Goal: Task Accomplishment & Management: Complete application form

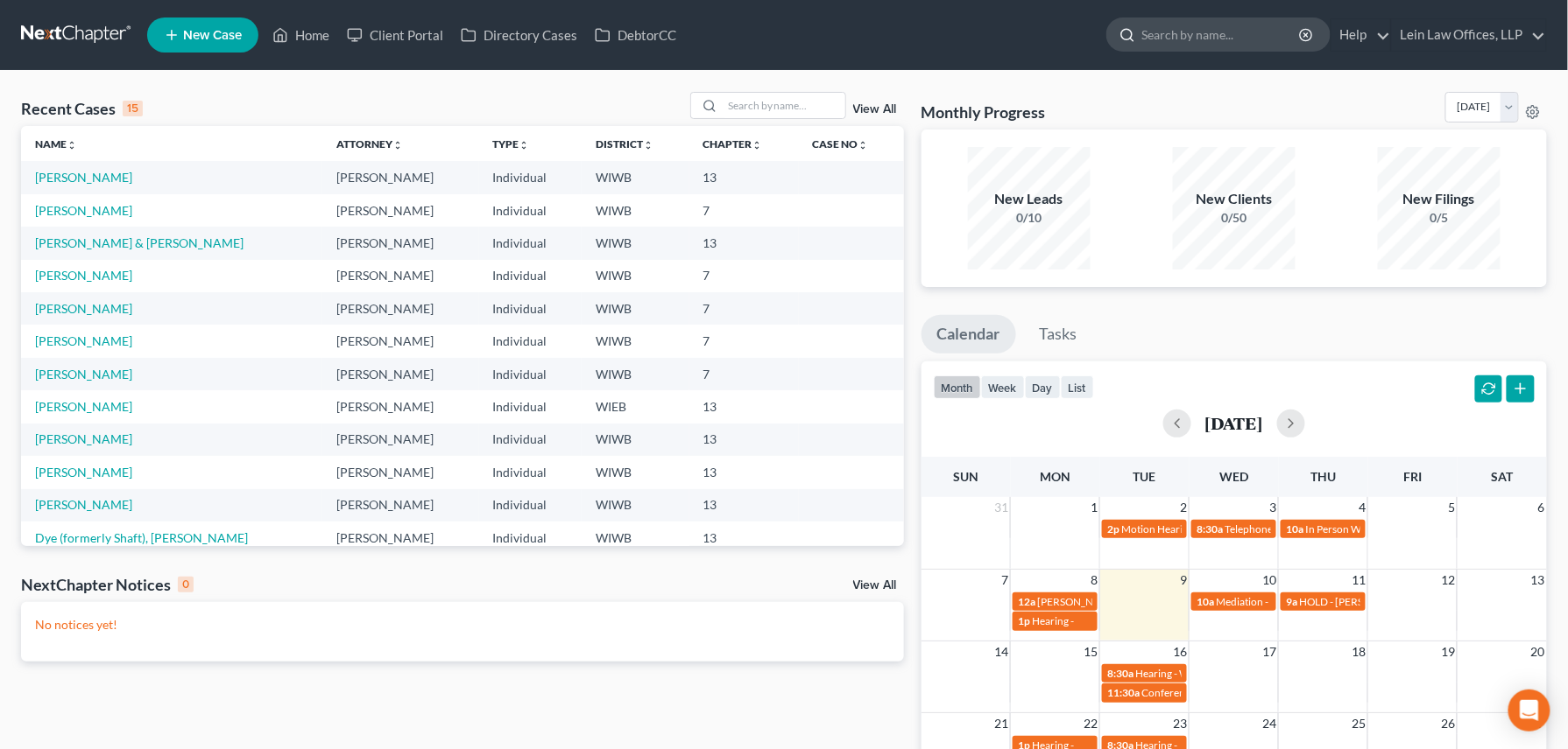
click at [1164, 38] on input "search" at bounding box center [1221, 35] width 160 height 33
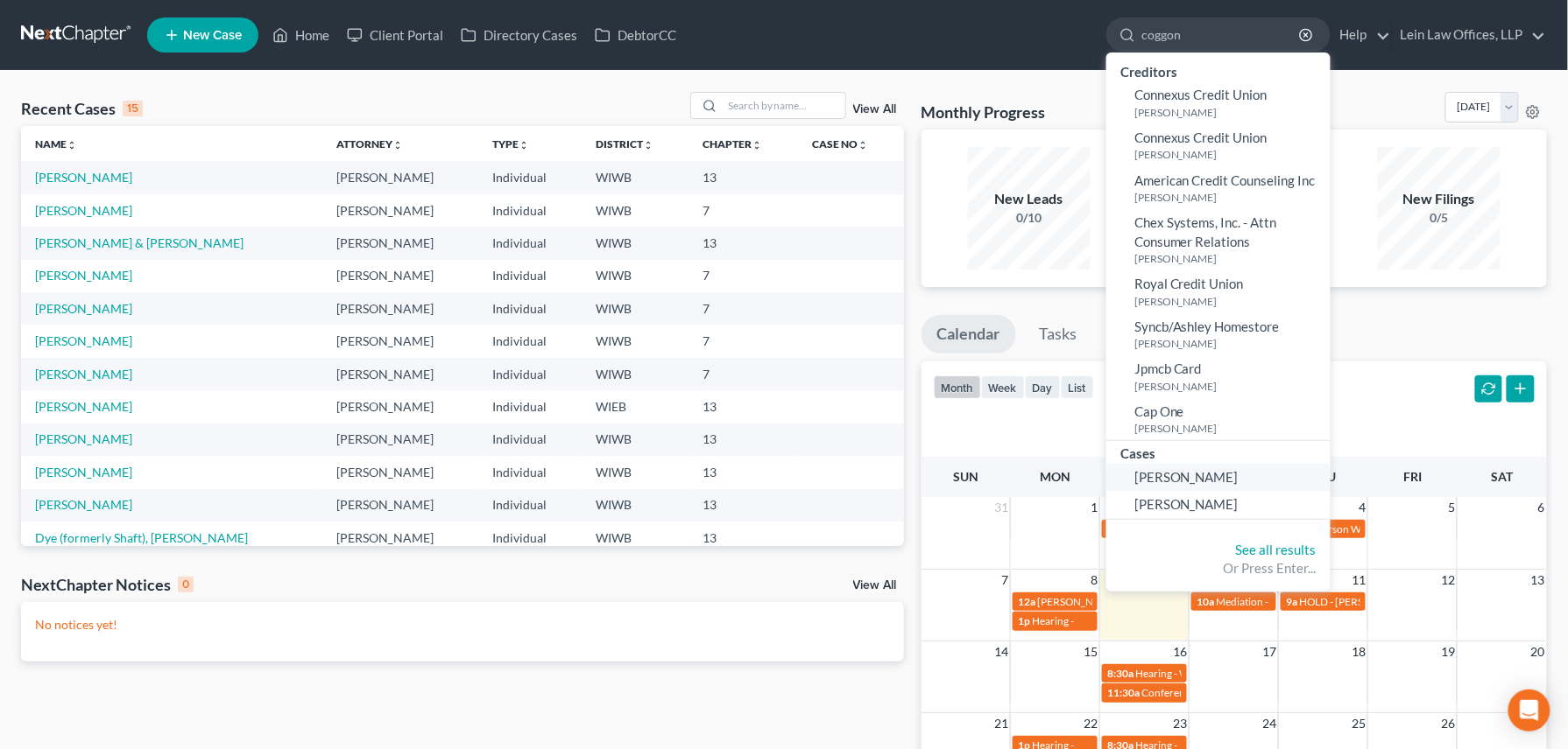
type input "coggon"
click at [1156, 480] on span "[PERSON_NAME]" at bounding box center [1186, 476] width 105 height 15
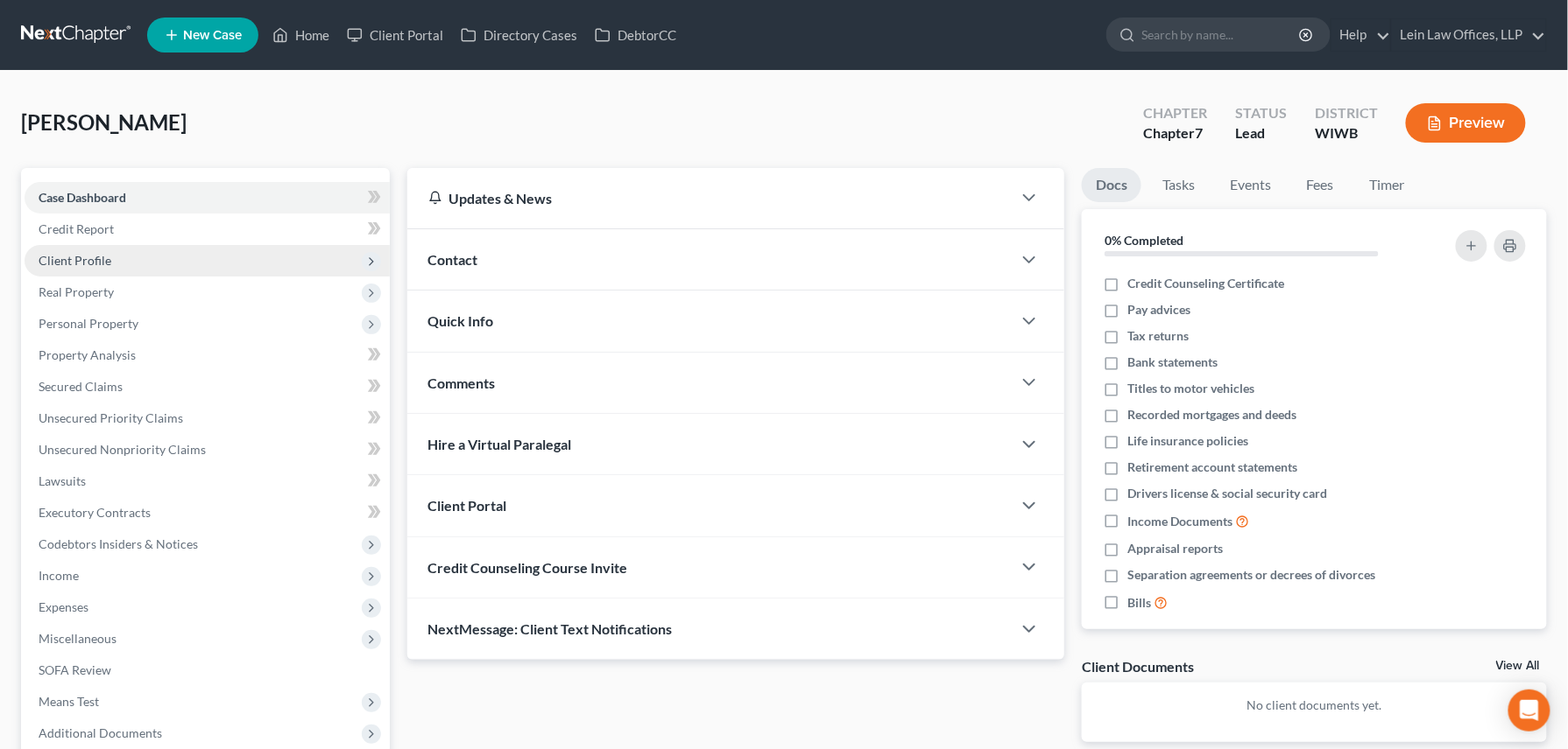
click at [88, 259] on span "Client Profile" at bounding box center [75, 260] width 73 height 15
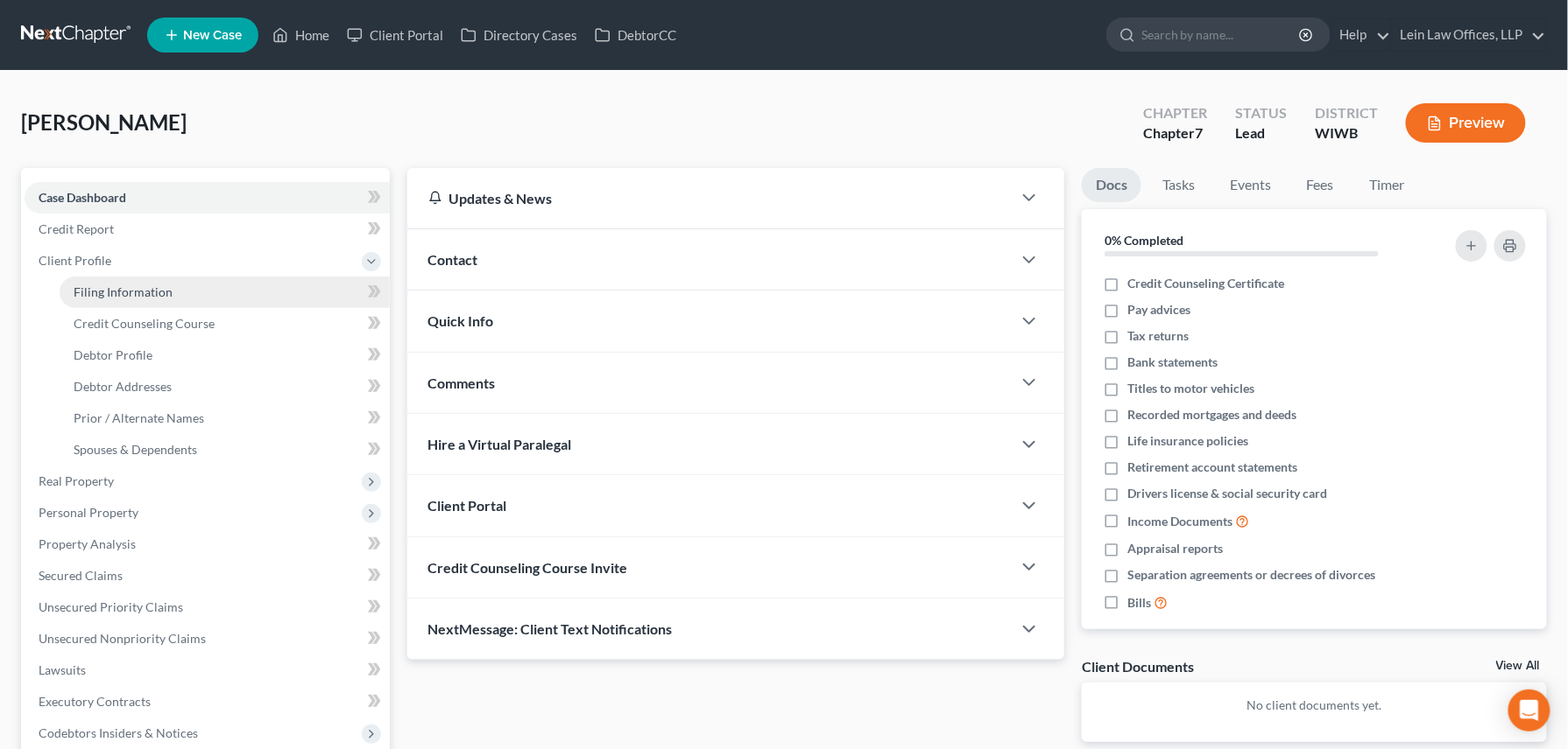
click at [161, 296] on span "Filing Information" at bounding box center [123, 292] width 99 height 15
select select "1"
select select "0"
select select "52"
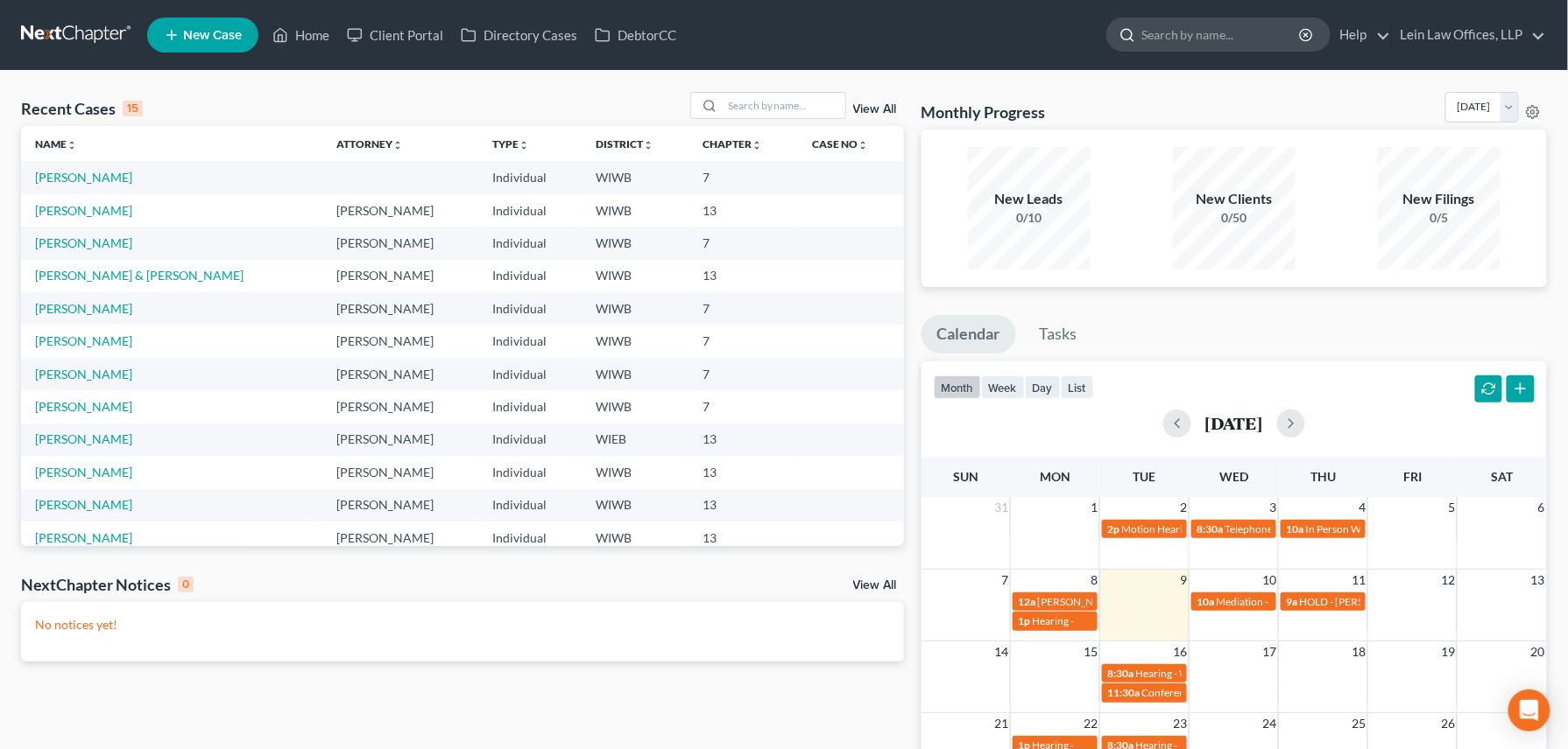
click at [1163, 26] on input "search" at bounding box center [1221, 35] width 160 height 33
drag, startPoint x: 1196, startPoint y: 30, endPoint x: 1146, endPoint y: 30, distance: 50.0
click at [1146, 30] on input "coggon" at bounding box center [1221, 35] width 160 height 33
type input "Coggon"
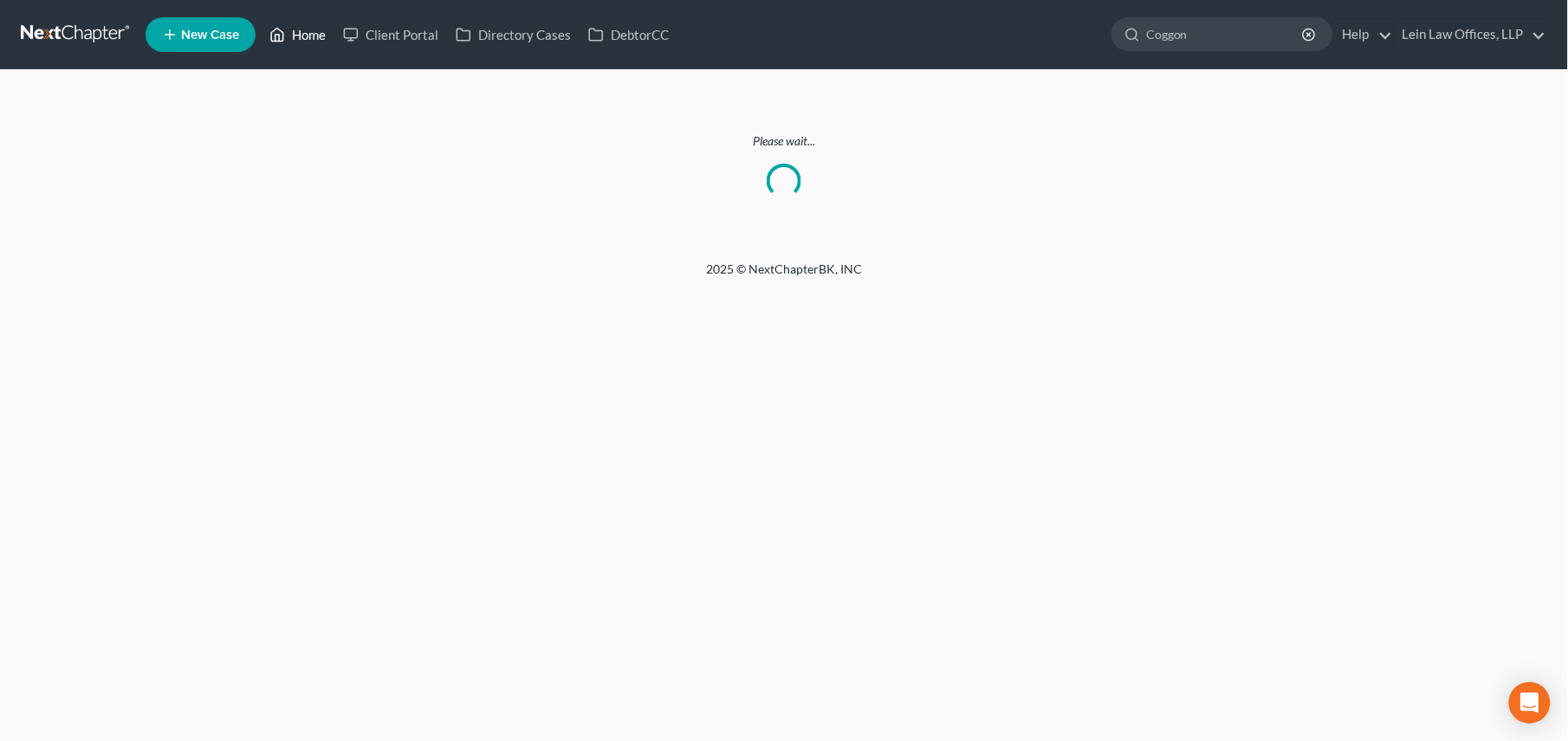
click at [309, 39] on link "Home" at bounding box center [298, 34] width 74 height 31
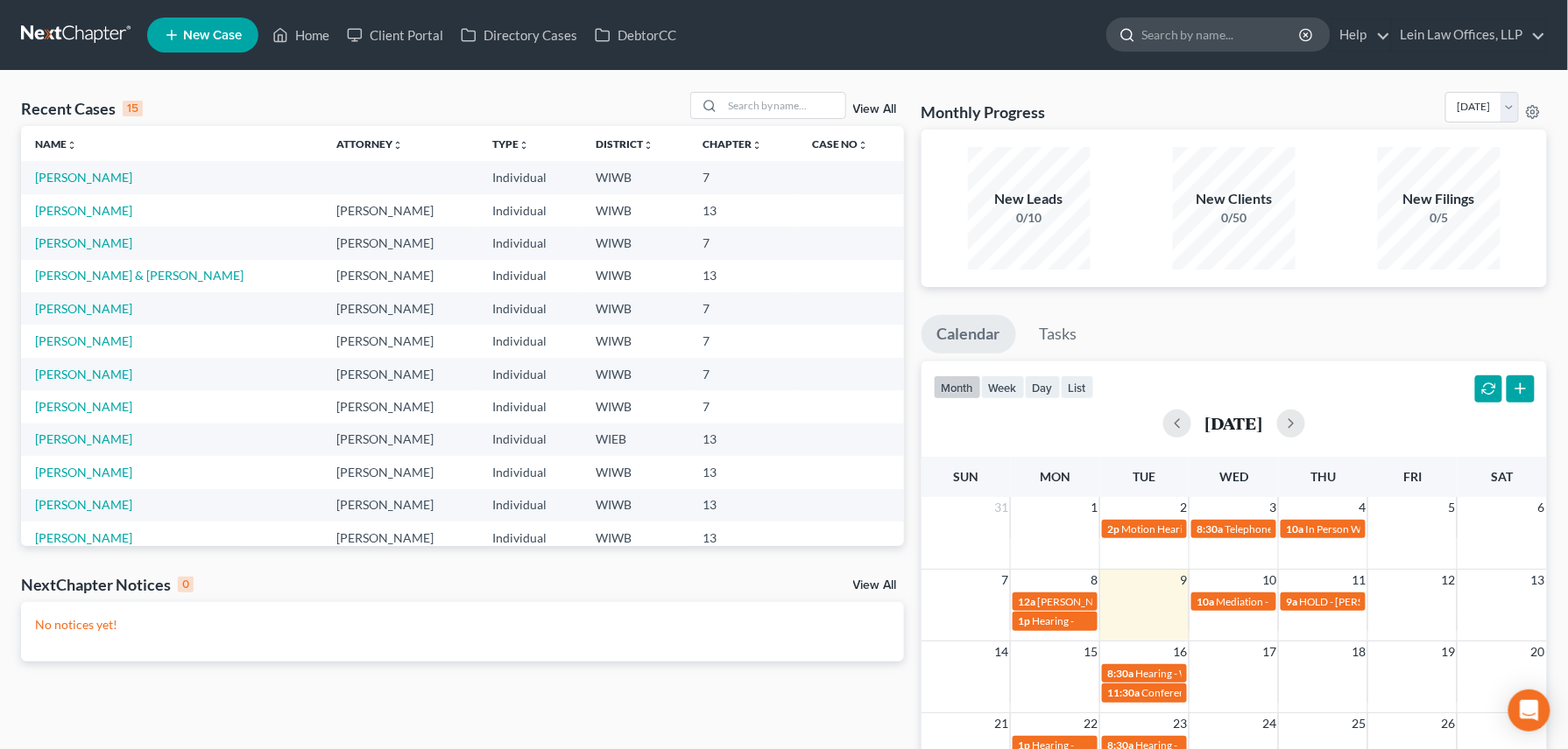
click at [1154, 30] on input "search" at bounding box center [1221, 35] width 160 height 33
type input "coggon"
click at [1176, 33] on icon "button" at bounding box center [1305, 35] width 14 height 14
click at [1135, 28] on icon at bounding box center [1127, 35] width 15 height 15
click at [1143, 29] on input "search" at bounding box center [1221, 35] width 160 height 33
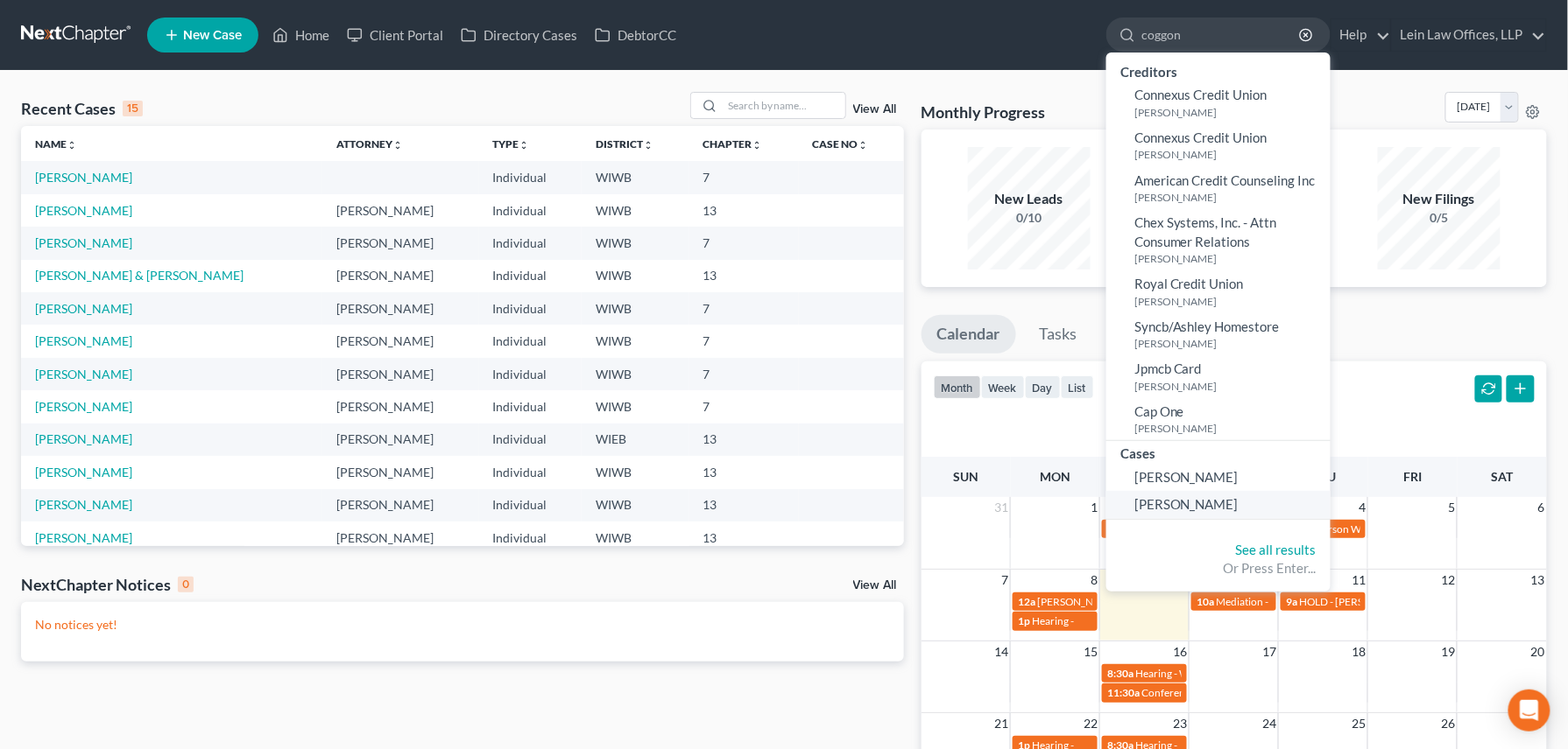
type input "coggon"
click at [1171, 506] on span "[PERSON_NAME]" at bounding box center [1186, 504] width 105 height 15
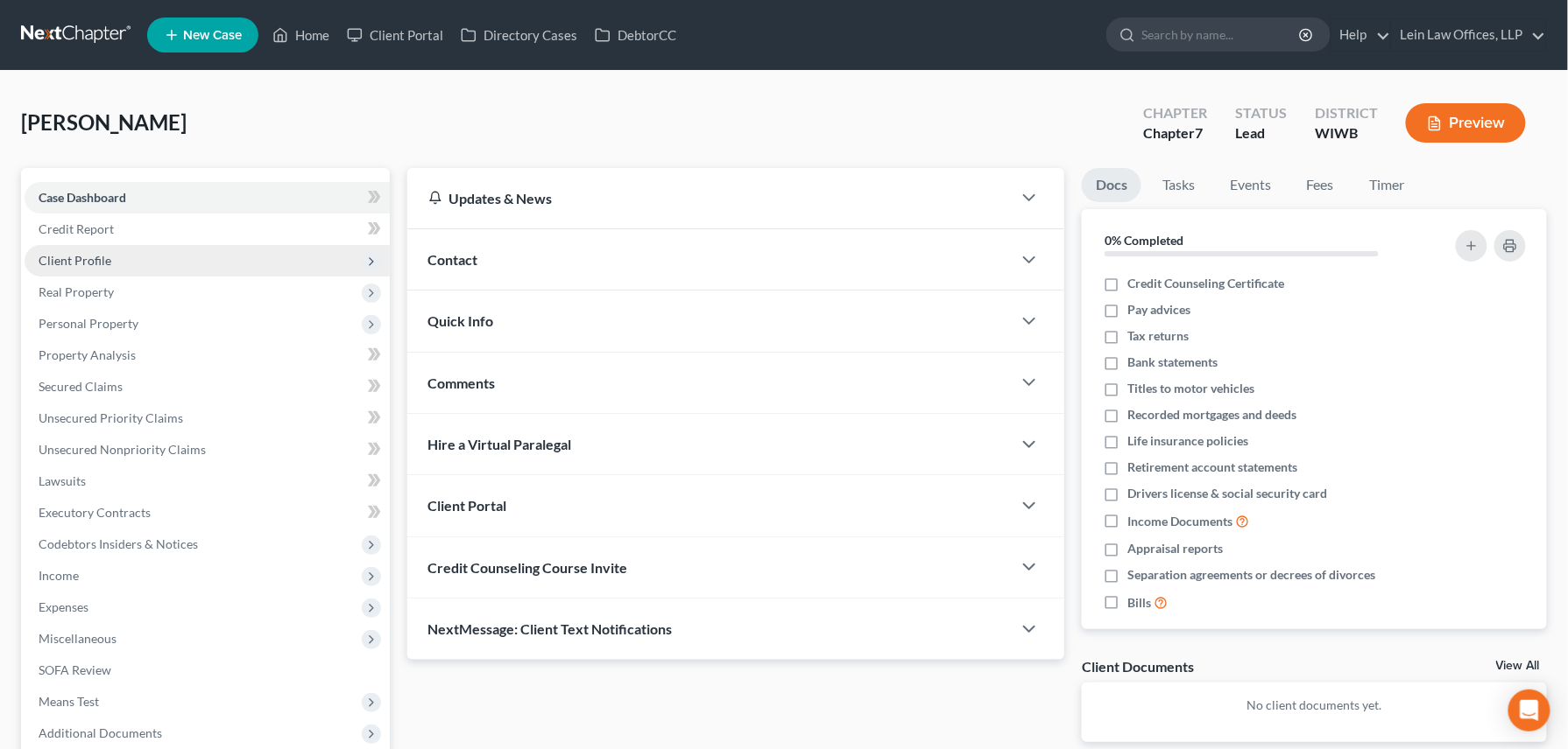
click at [56, 260] on span "Client Profile" at bounding box center [75, 260] width 73 height 15
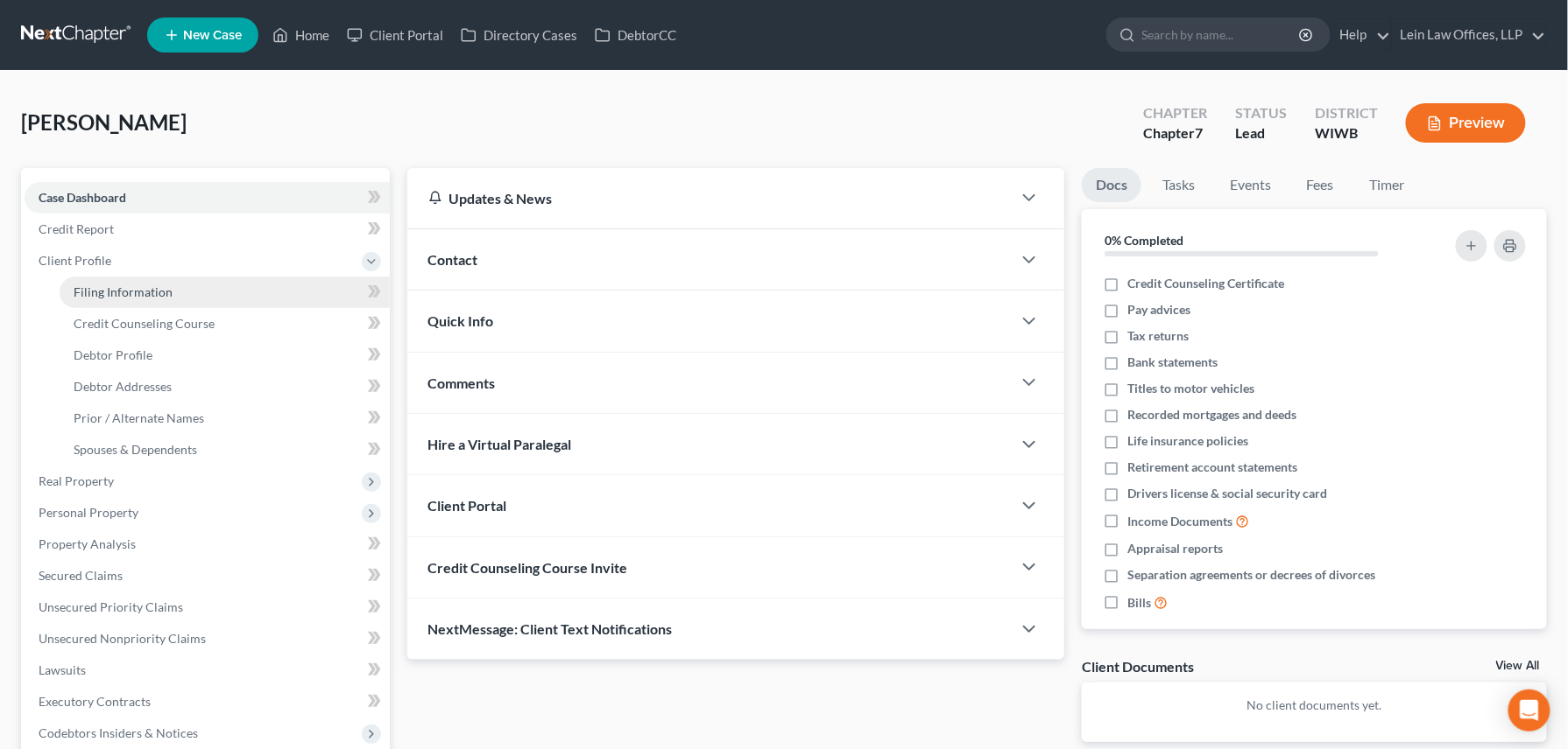
click at [141, 295] on span "Filing Information" at bounding box center [123, 292] width 99 height 15
select select "1"
select select "0"
select select "52"
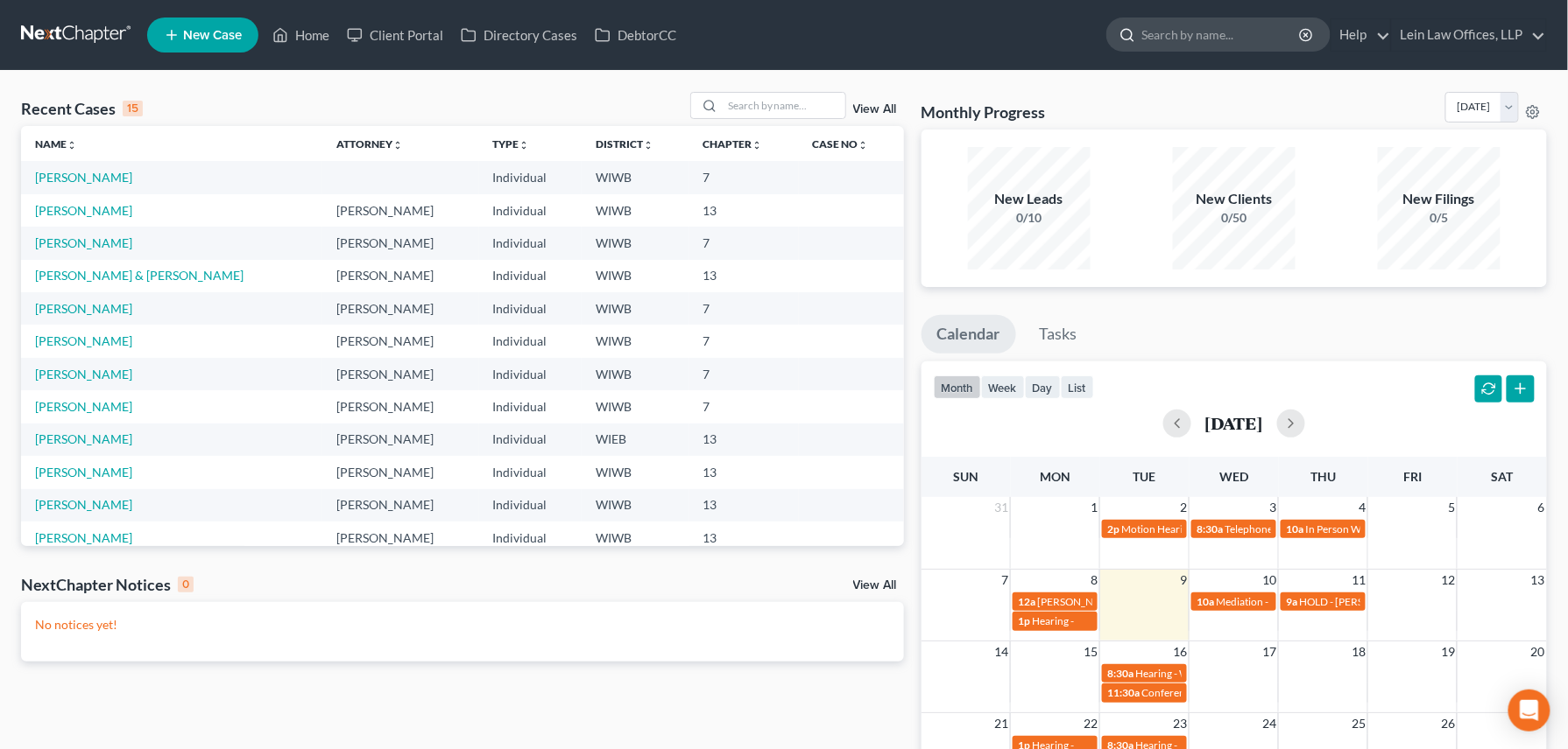
click at [1181, 33] on input "search" at bounding box center [1221, 35] width 160 height 33
type input "g"
type input "coggon"
click at [1158, 81] on div "- No Result -" at bounding box center [1218, 75] width 225 height 46
click at [1141, 39] on div at bounding box center [1124, 35] width 35 height 33
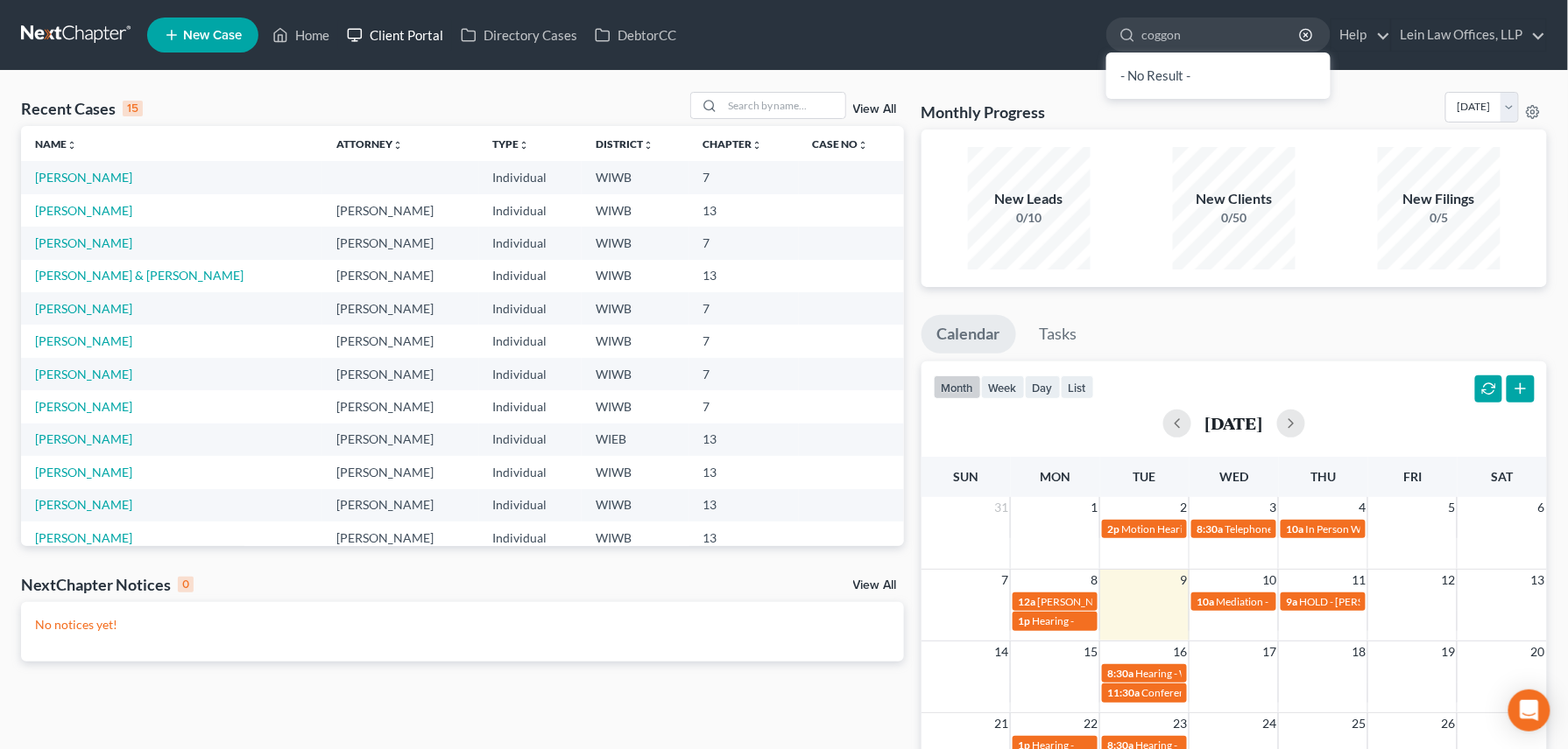
click at [412, 35] on link "Client Portal" at bounding box center [395, 35] width 114 height 32
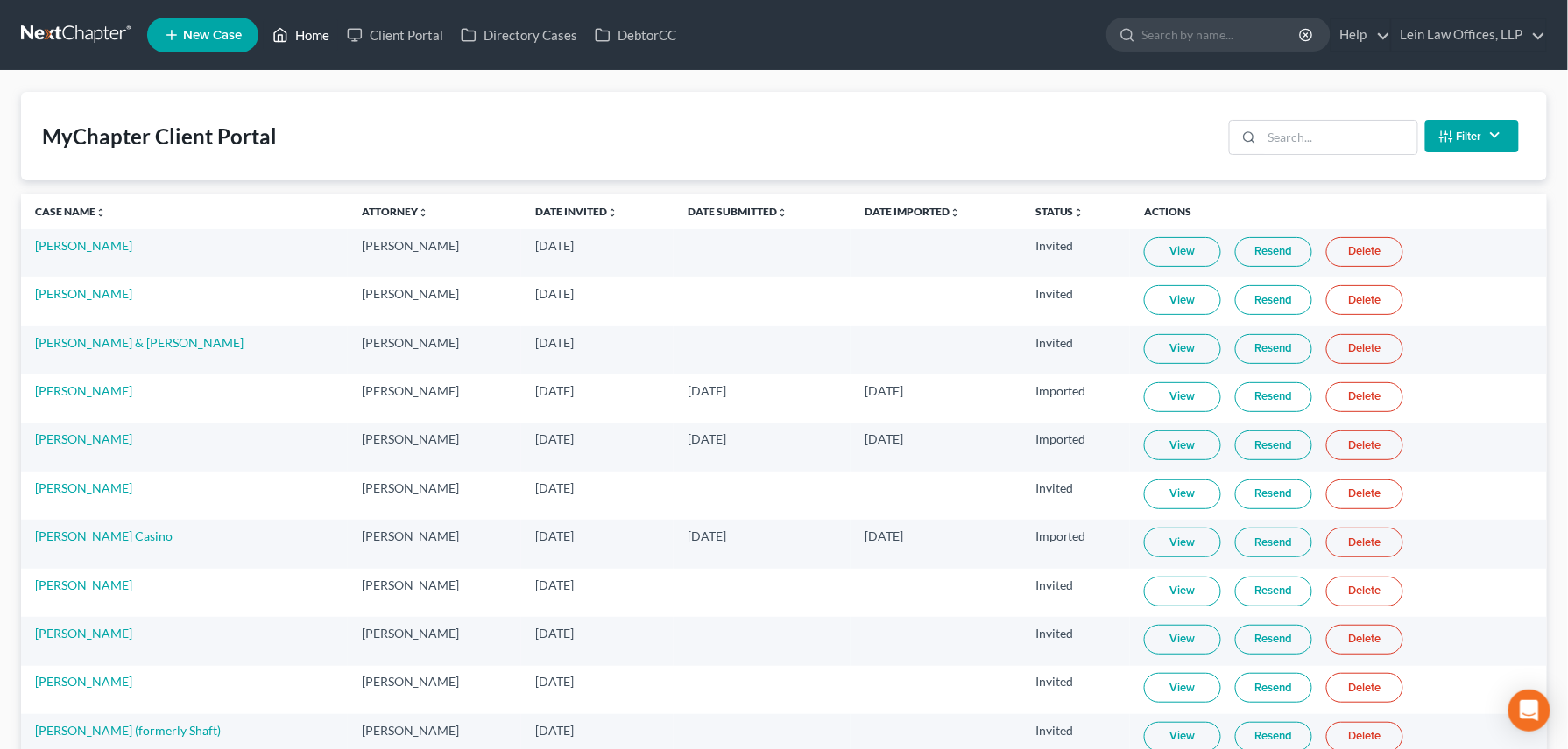
click at [312, 33] on link "Home" at bounding box center [301, 35] width 75 height 32
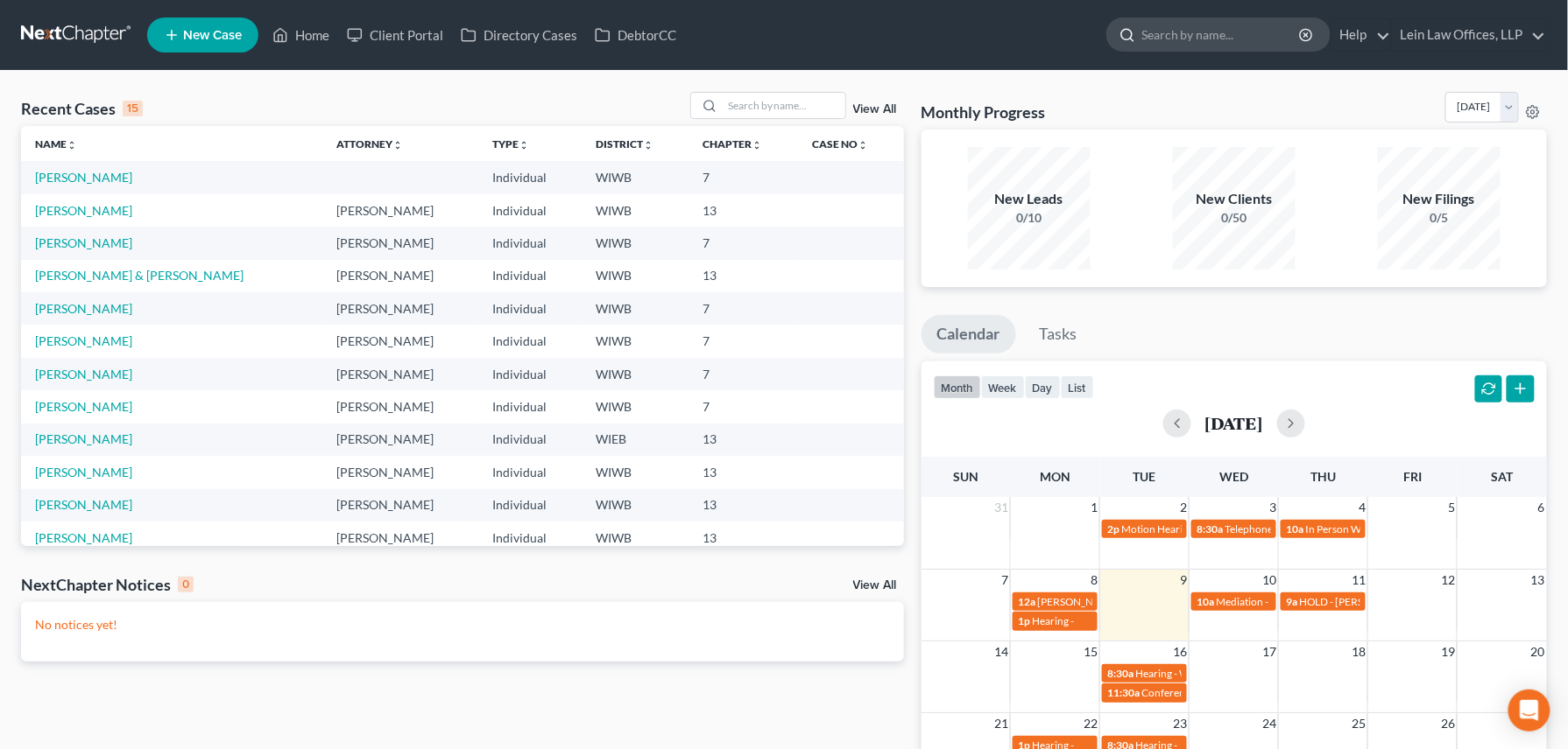
click at [1147, 26] on input "search" at bounding box center [1221, 35] width 160 height 33
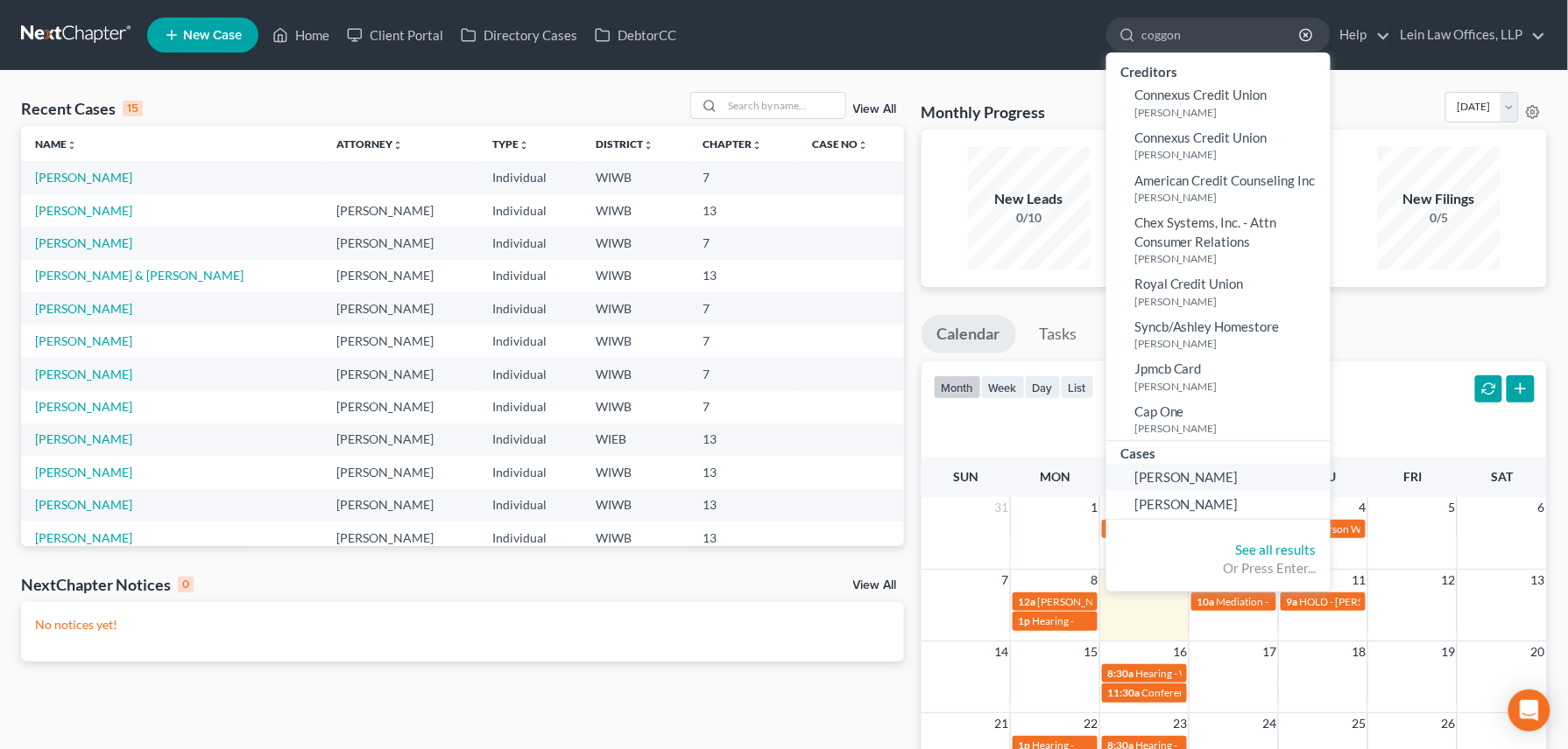
type input "coggon"
click at [1186, 474] on span "[PERSON_NAME]" at bounding box center [1186, 476] width 105 height 15
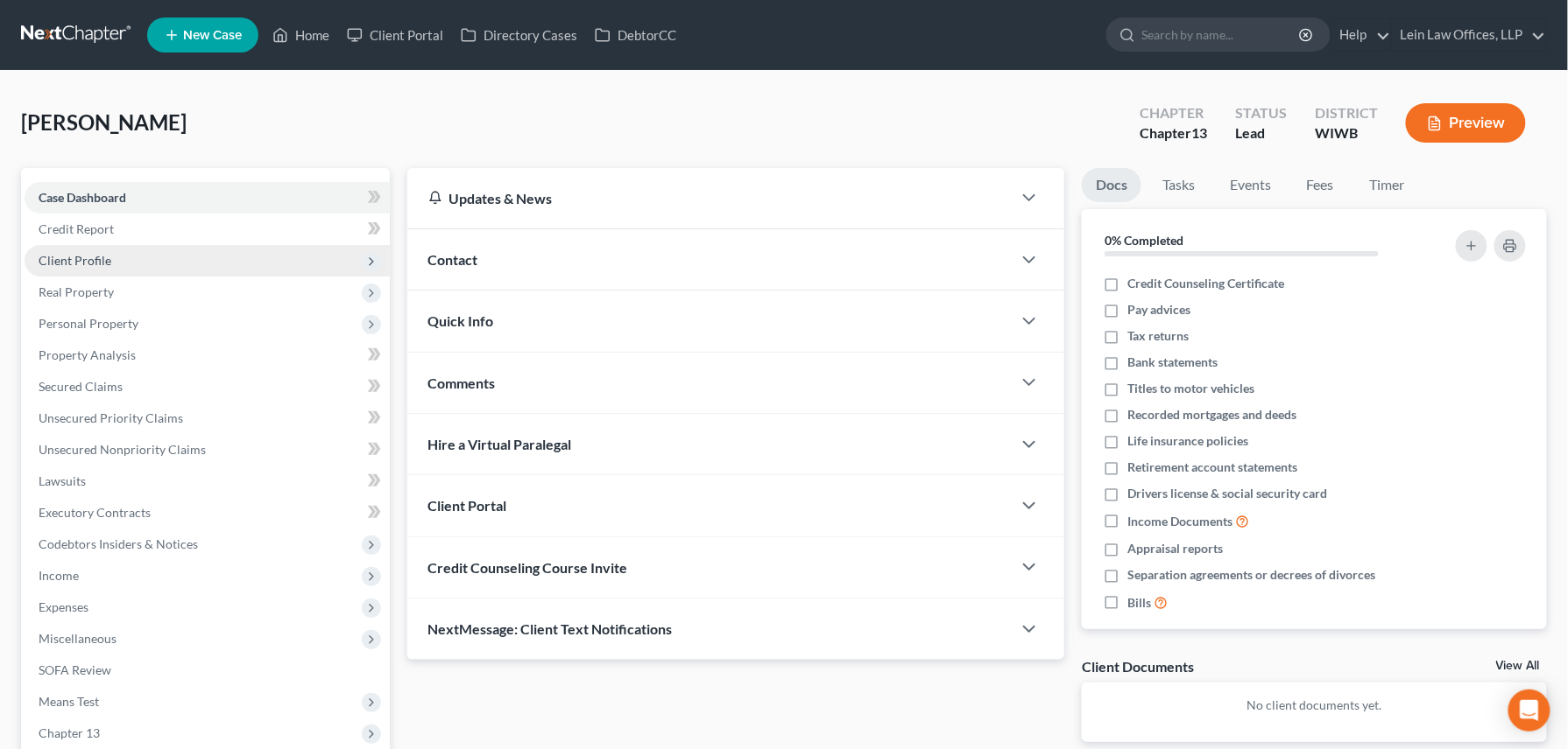
click at [77, 255] on span "Client Profile" at bounding box center [75, 260] width 73 height 15
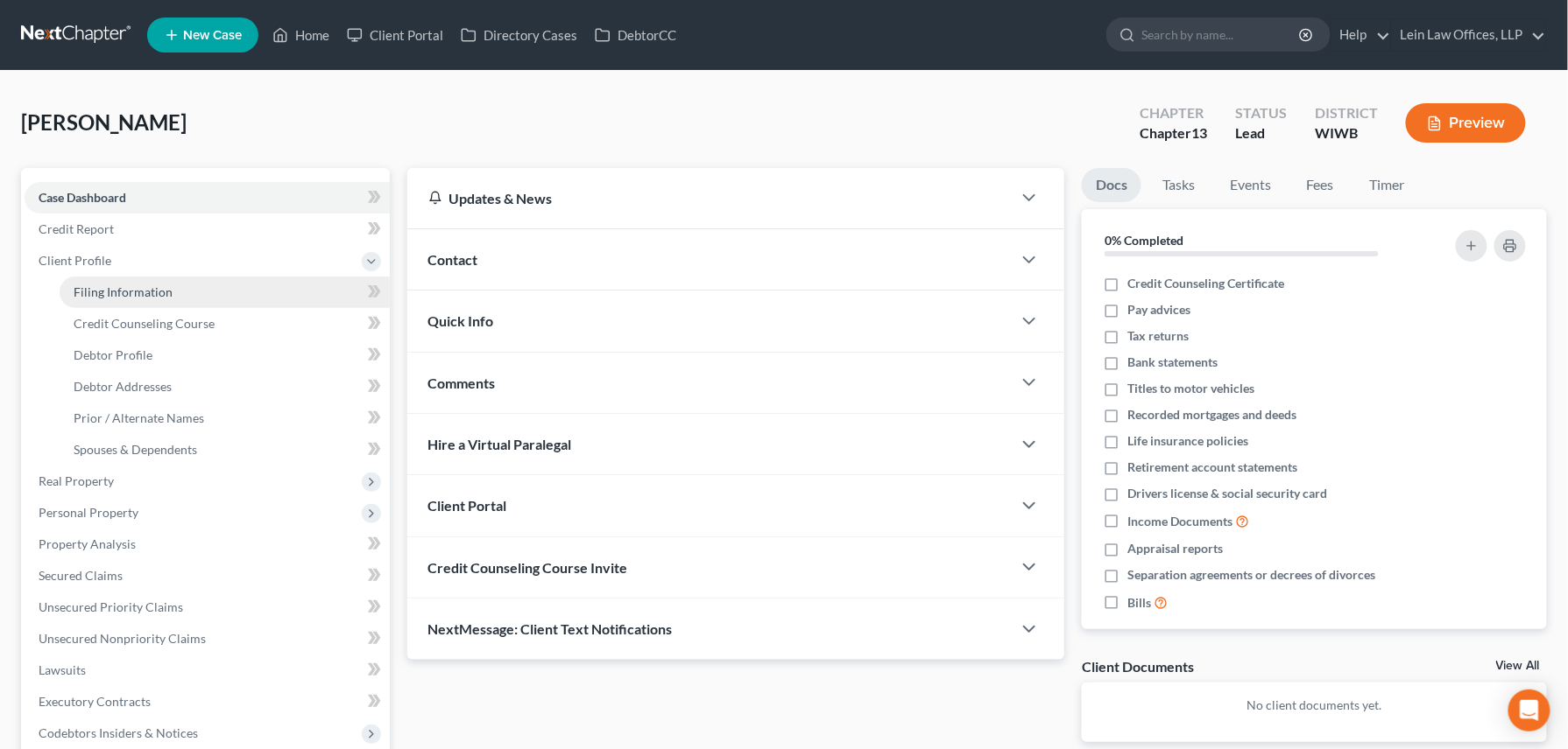
click at [112, 293] on span "Filing Information" at bounding box center [123, 292] width 99 height 15
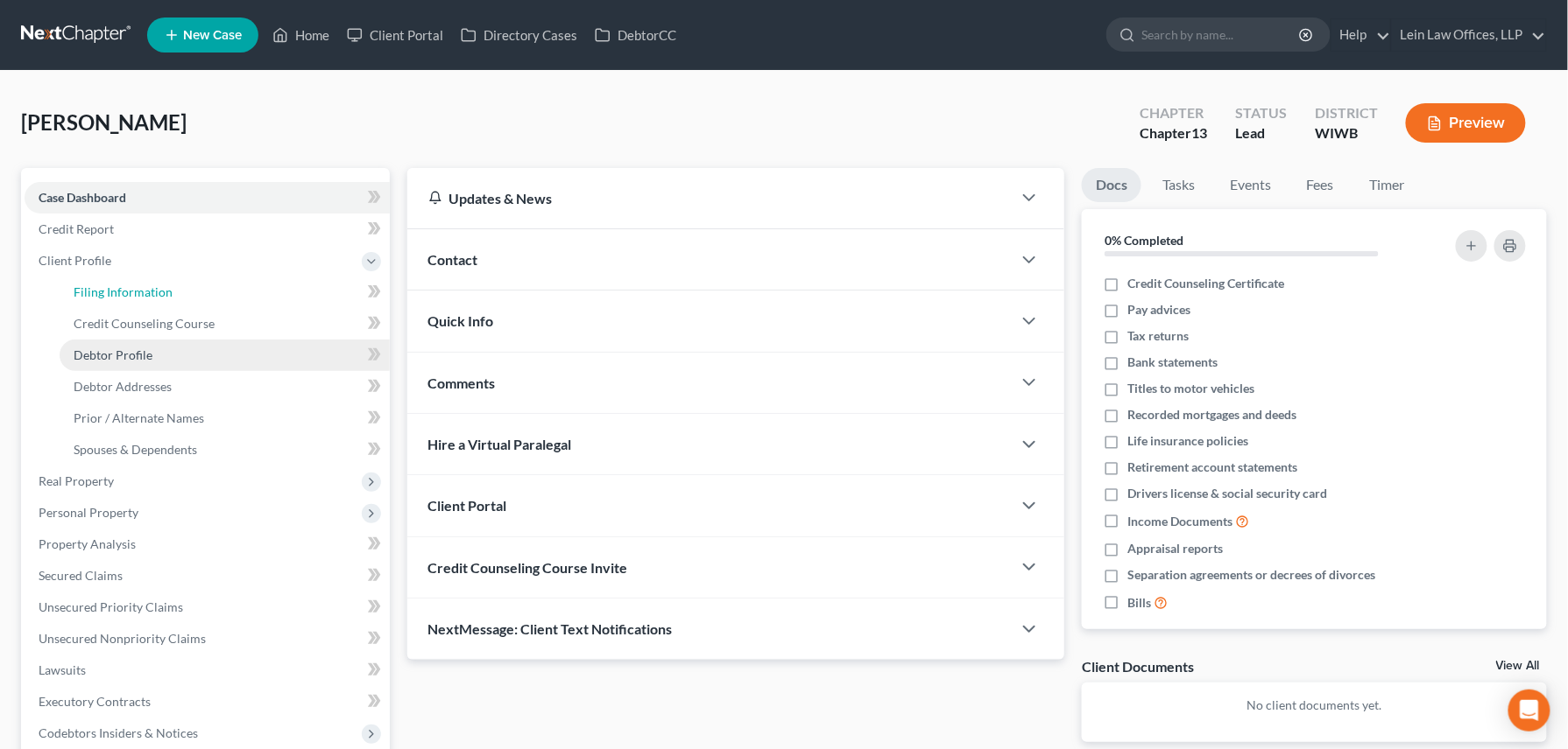
select select "1"
select select "0"
select select "3"
select select "91"
select select "0"
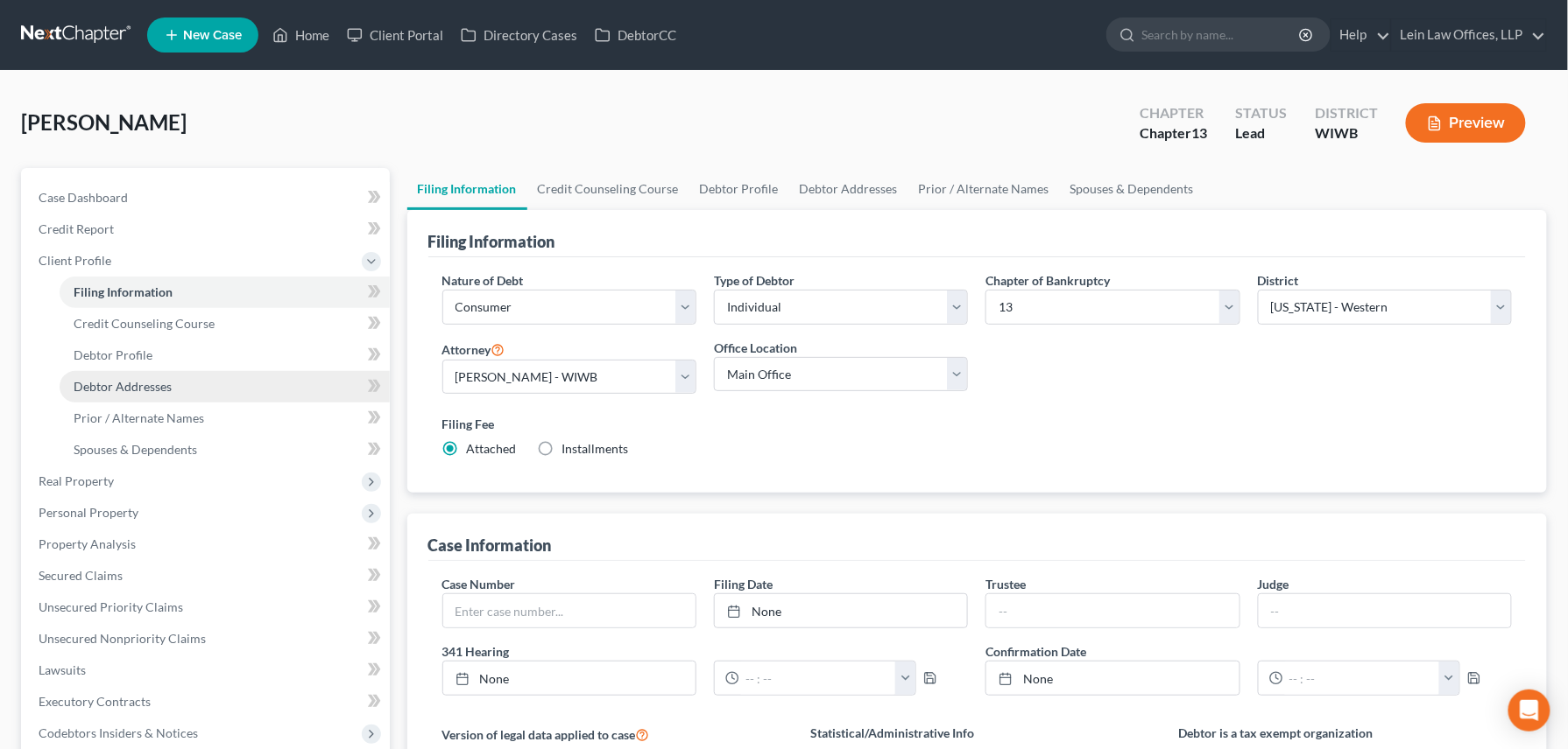
click at [138, 386] on span "Debtor Addresses" at bounding box center [123, 386] width 98 height 15
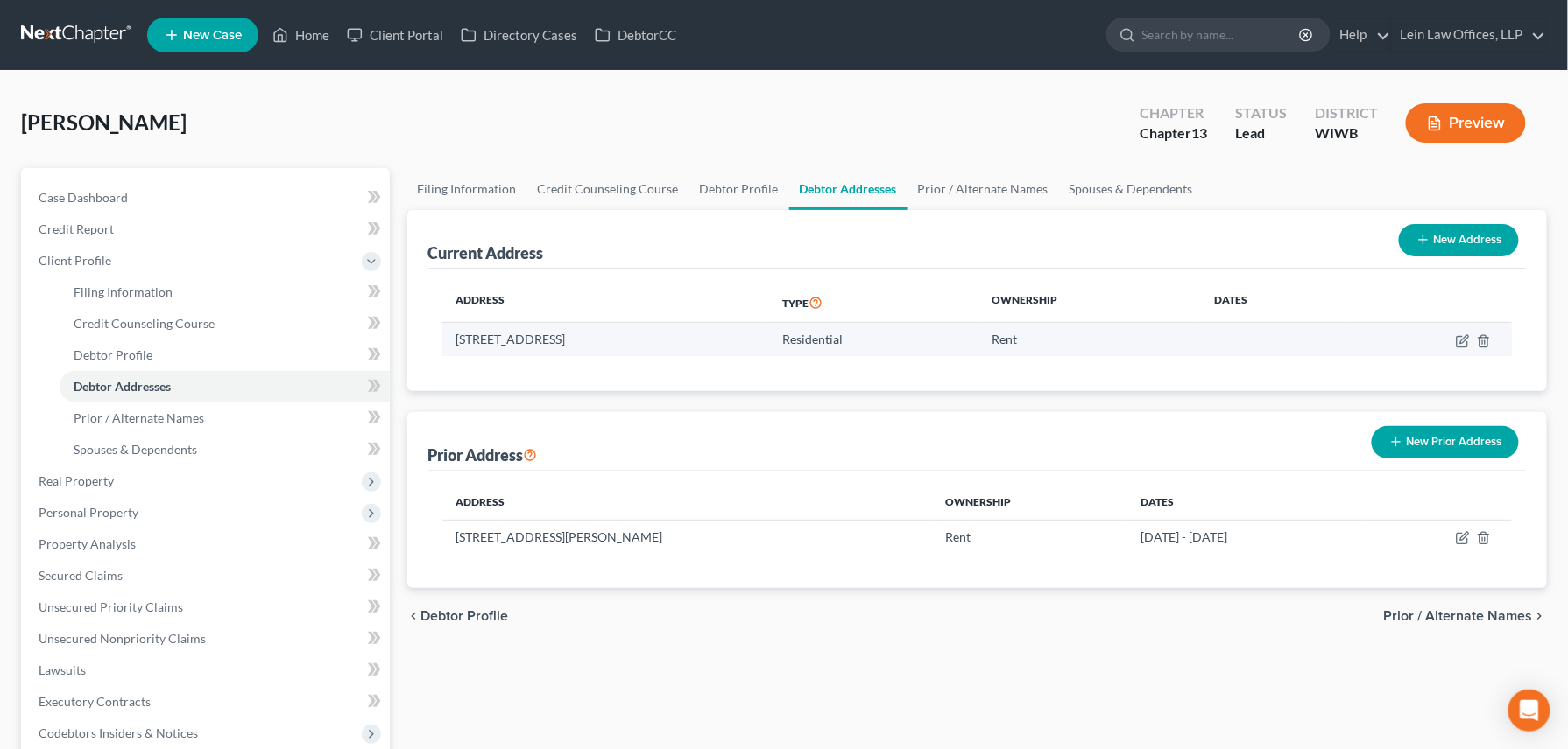
click at [611, 341] on td "975 W. Seminary St., Apt. 147, Richland Center, WI 53581-2049" at bounding box center [605, 339] width 326 height 34
